Goal: Navigation & Orientation: Find specific page/section

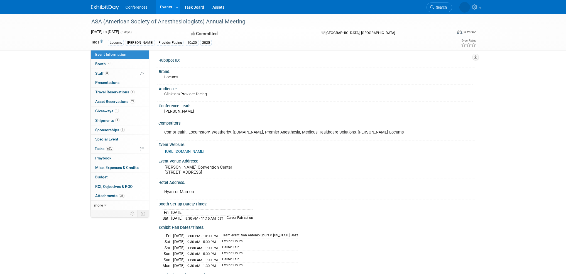
scroll to position [56, 0]
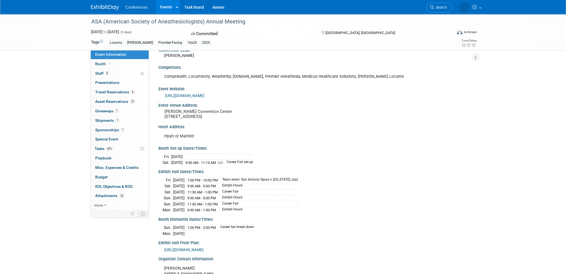
click at [162, 6] on link "Events" at bounding box center [166, 7] width 20 height 14
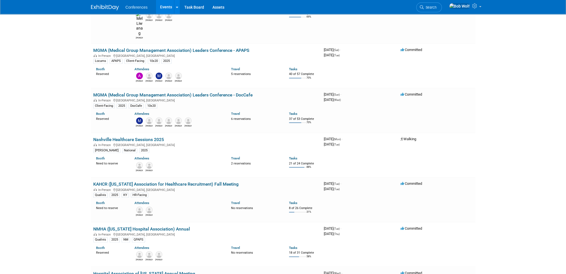
scroll to position [696, 0]
